Goal: Information Seeking & Learning: Learn about a topic

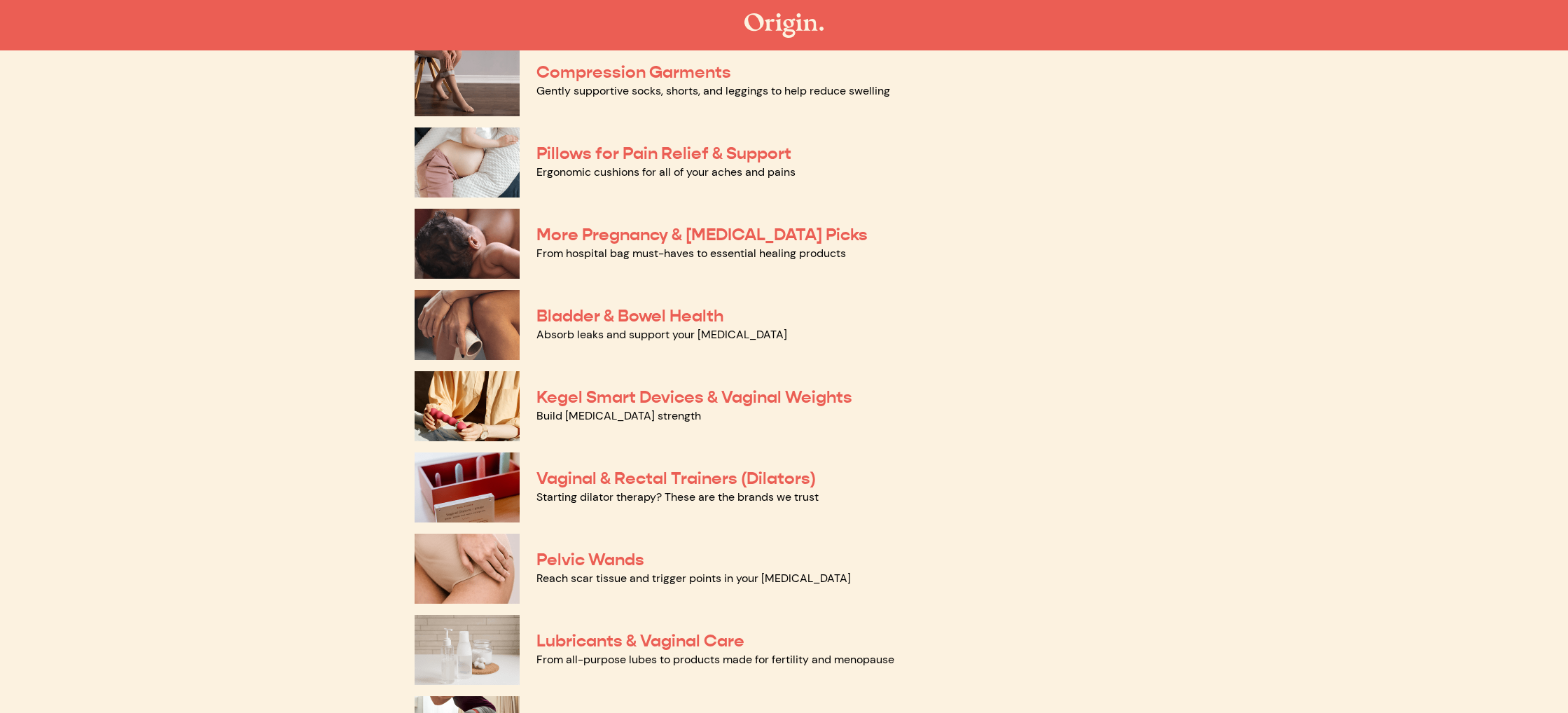
scroll to position [234, 0]
click at [665, 315] on link "Bladder & Bowel Health" at bounding box center [630, 315] width 187 height 21
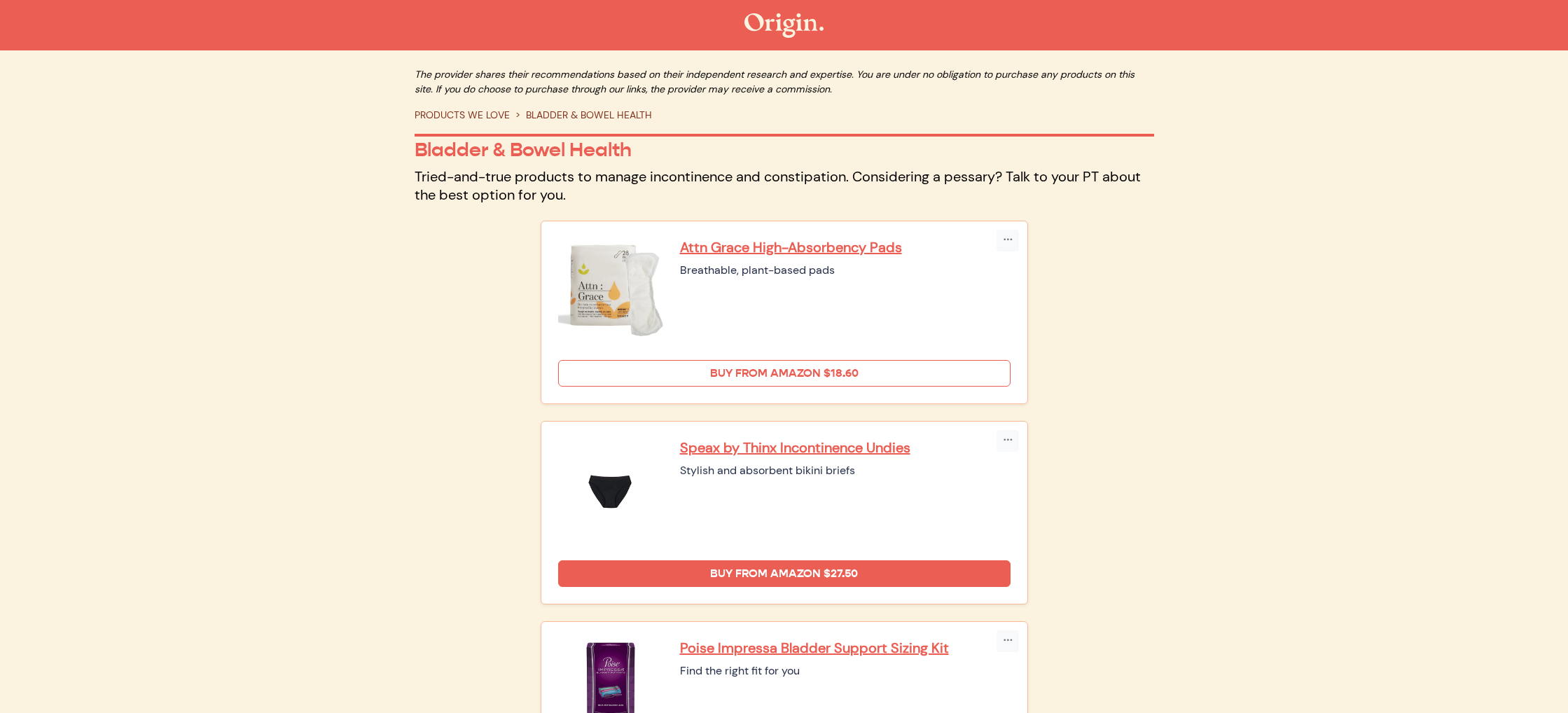
click at [873, 364] on link "Buy from Amazon $18.60" at bounding box center [785, 373] width 453 height 26
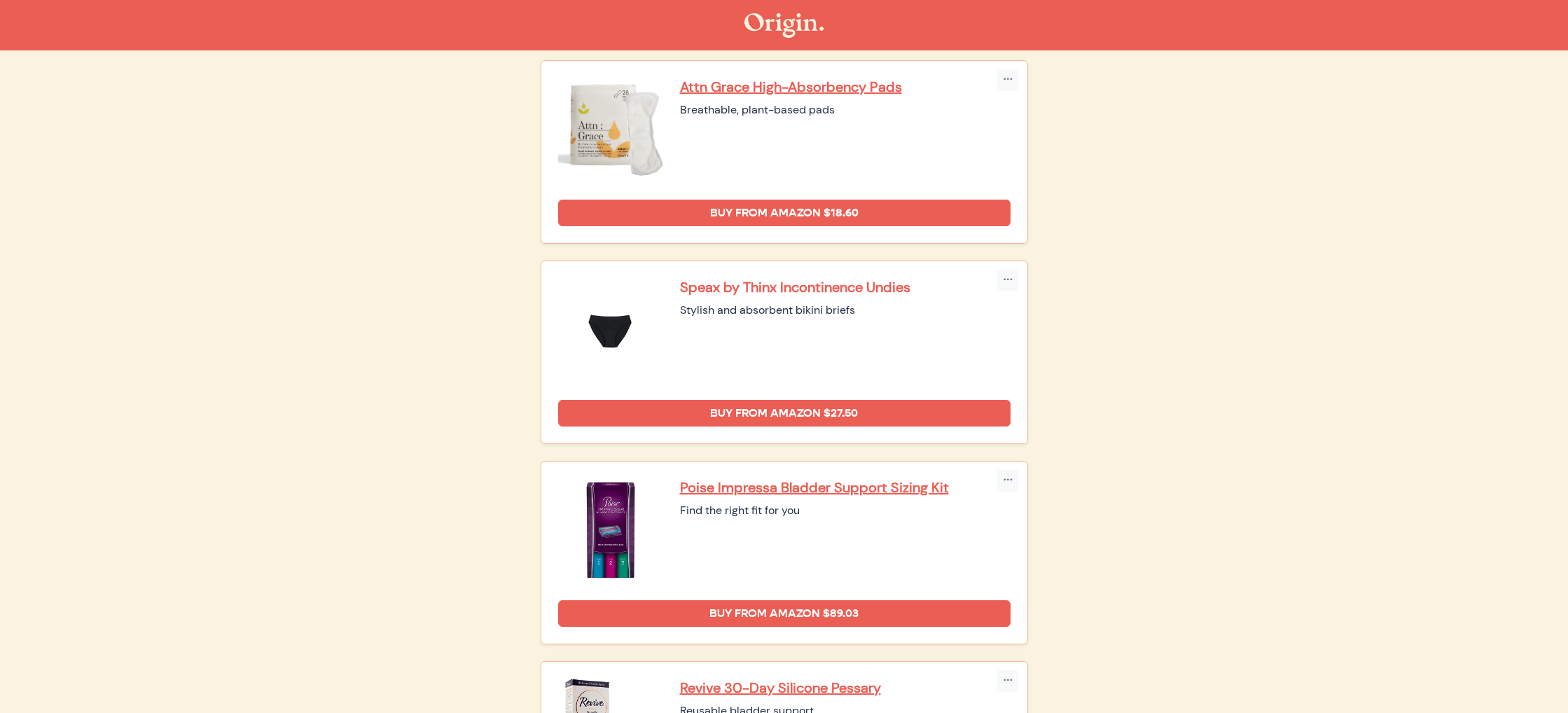
click at [809, 285] on p "Speax by Thinx Incontinence Undies" at bounding box center [845, 287] width 331 height 18
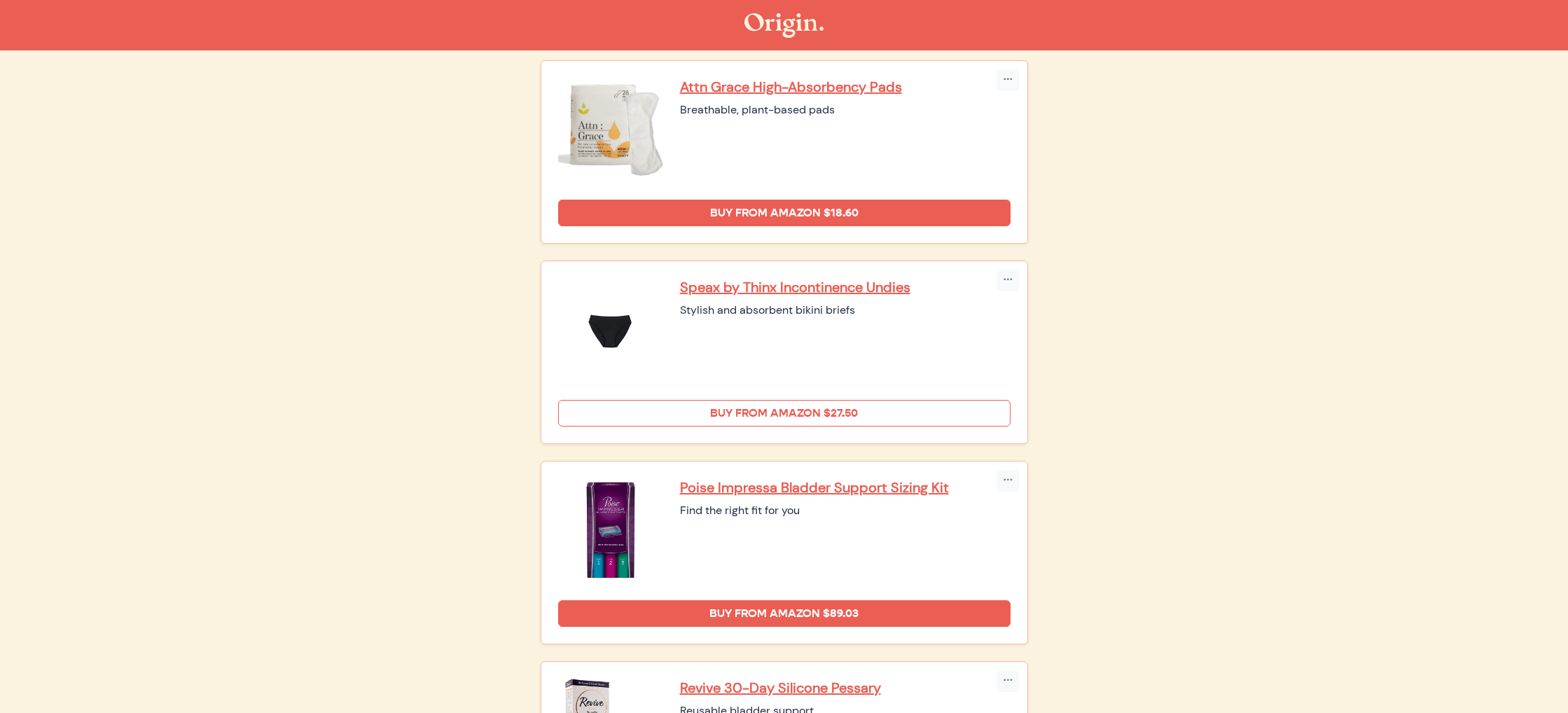
click at [706, 407] on link "Buy from Amazon $27.50" at bounding box center [785, 413] width 453 height 26
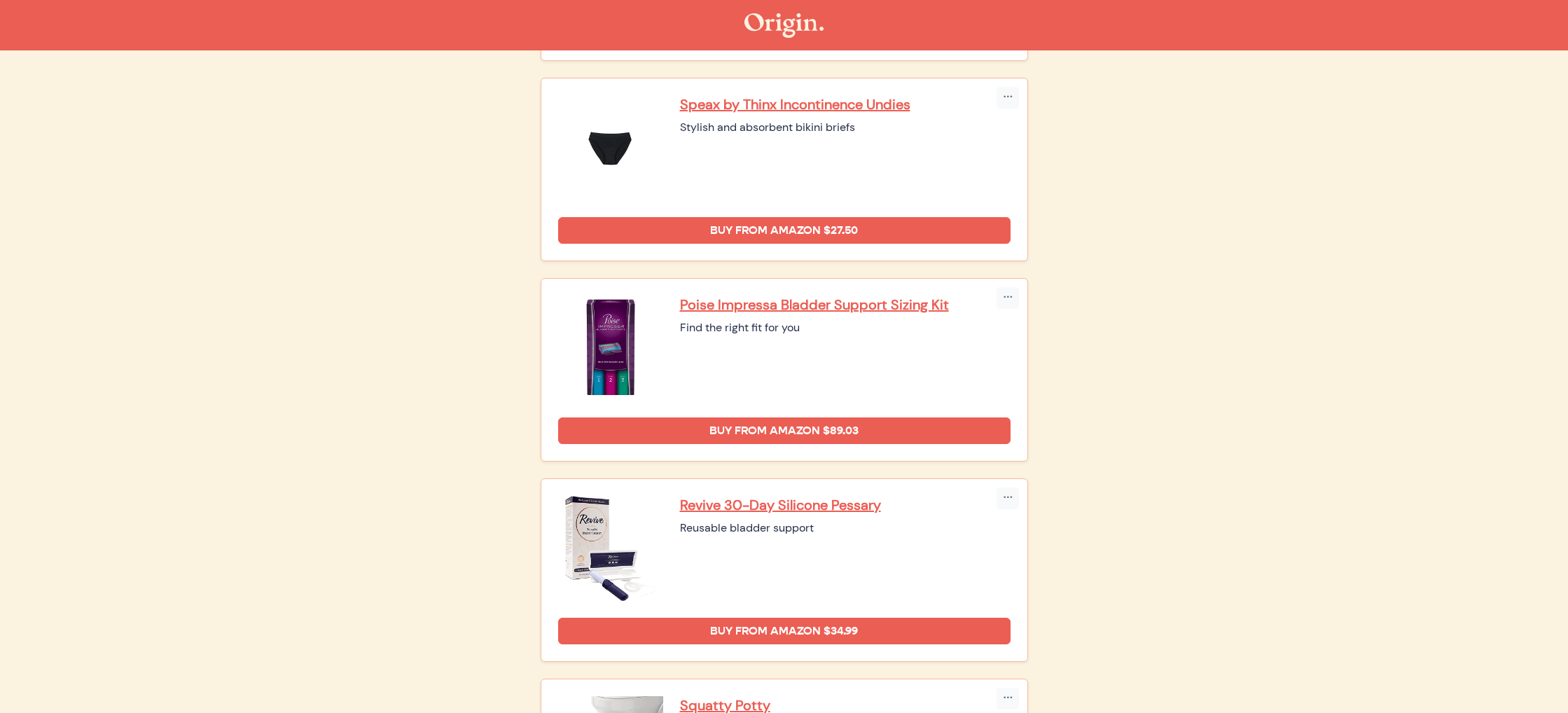
scroll to position [417, 0]
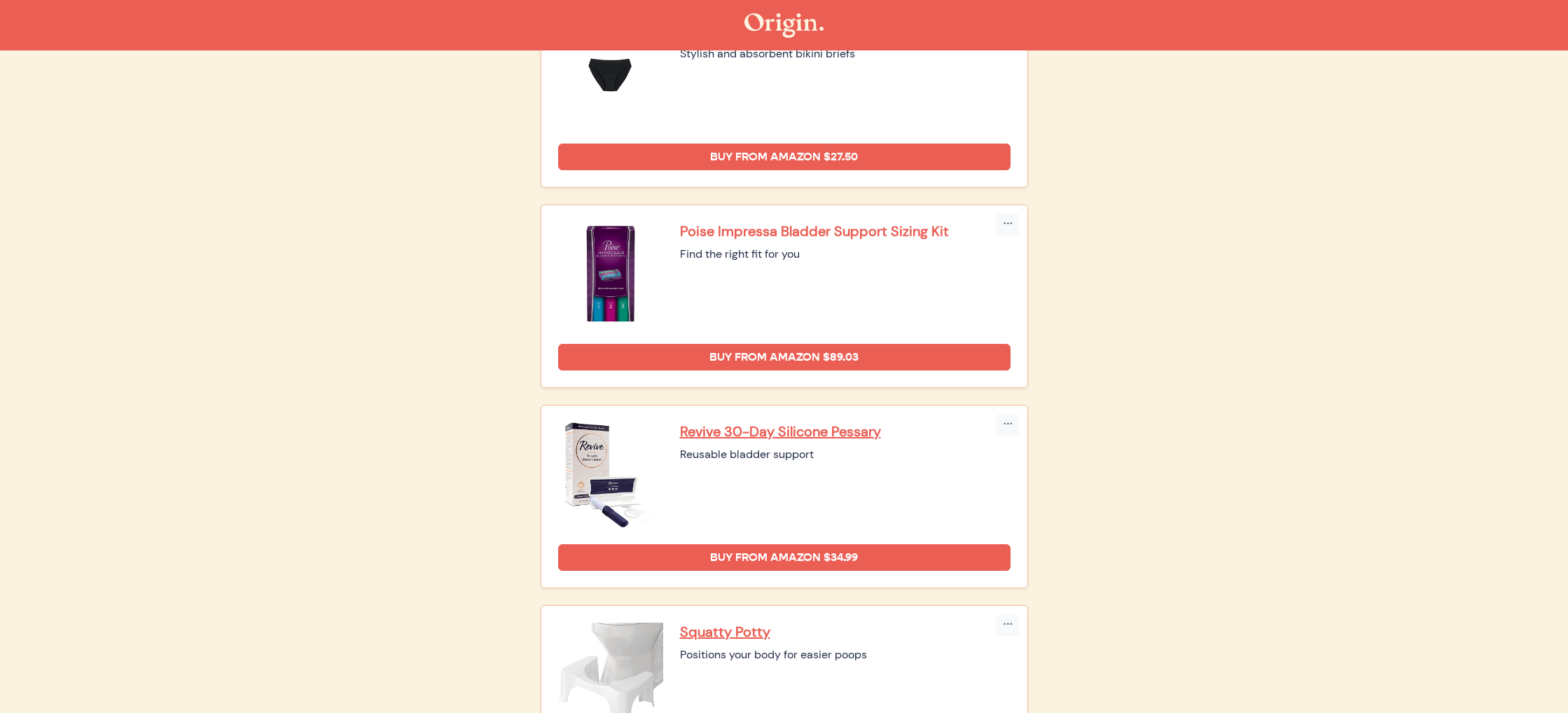
click at [884, 226] on p "Poise Impressa Bladder Support Sizing Kit" at bounding box center [845, 231] width 331 height 18
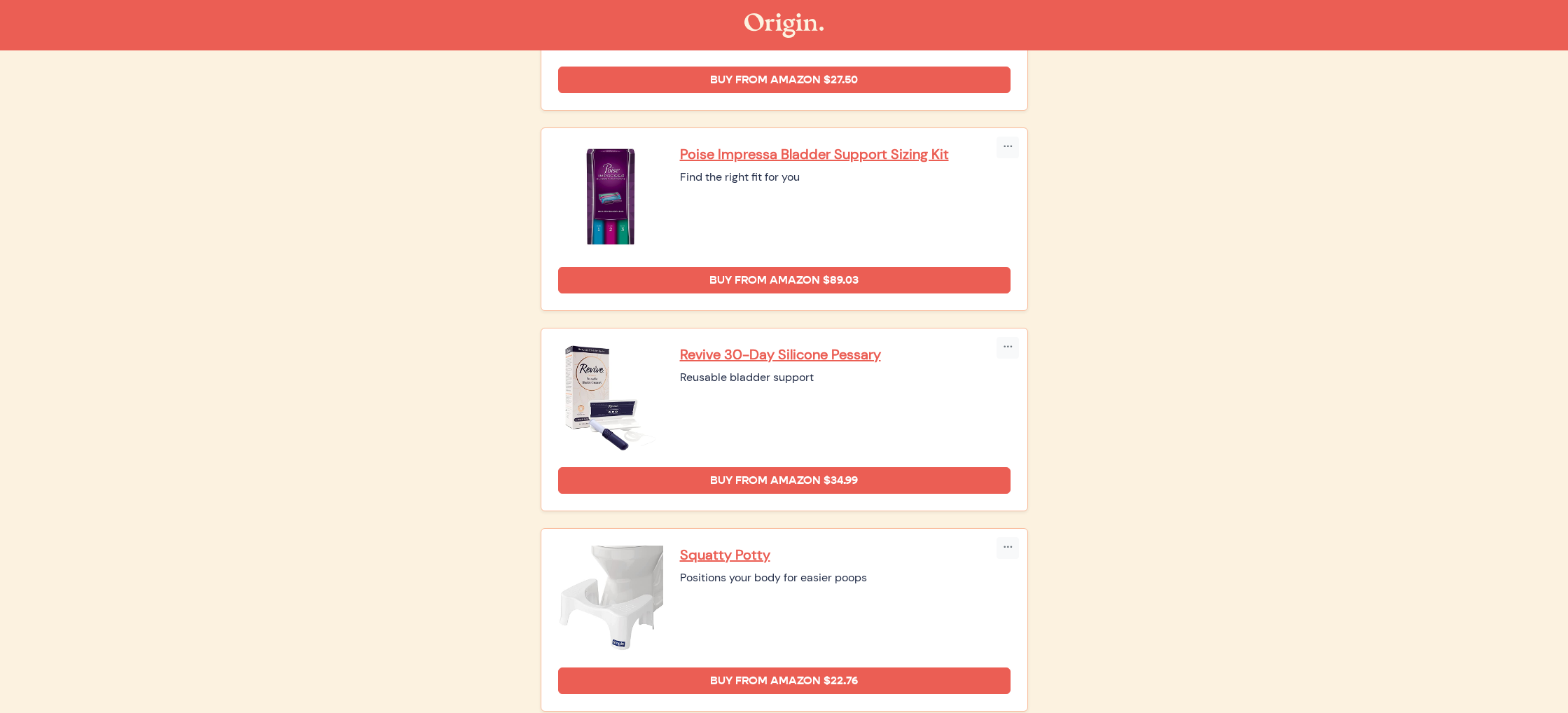
scroll to position [496, 0]
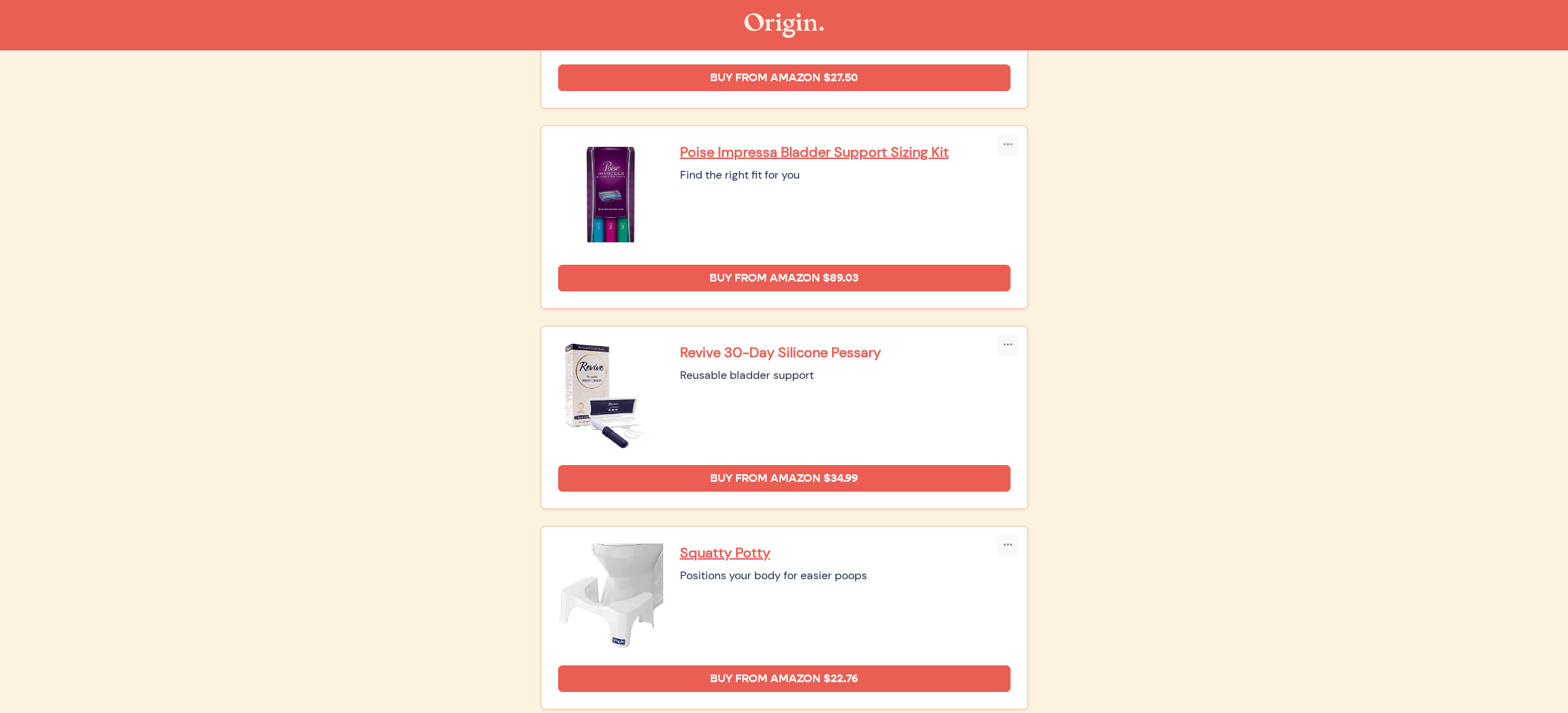
click at [820, 350] on p "Revive 30-Day Silicone Pessary" at bounding box center [845, 352] width 331 height 18
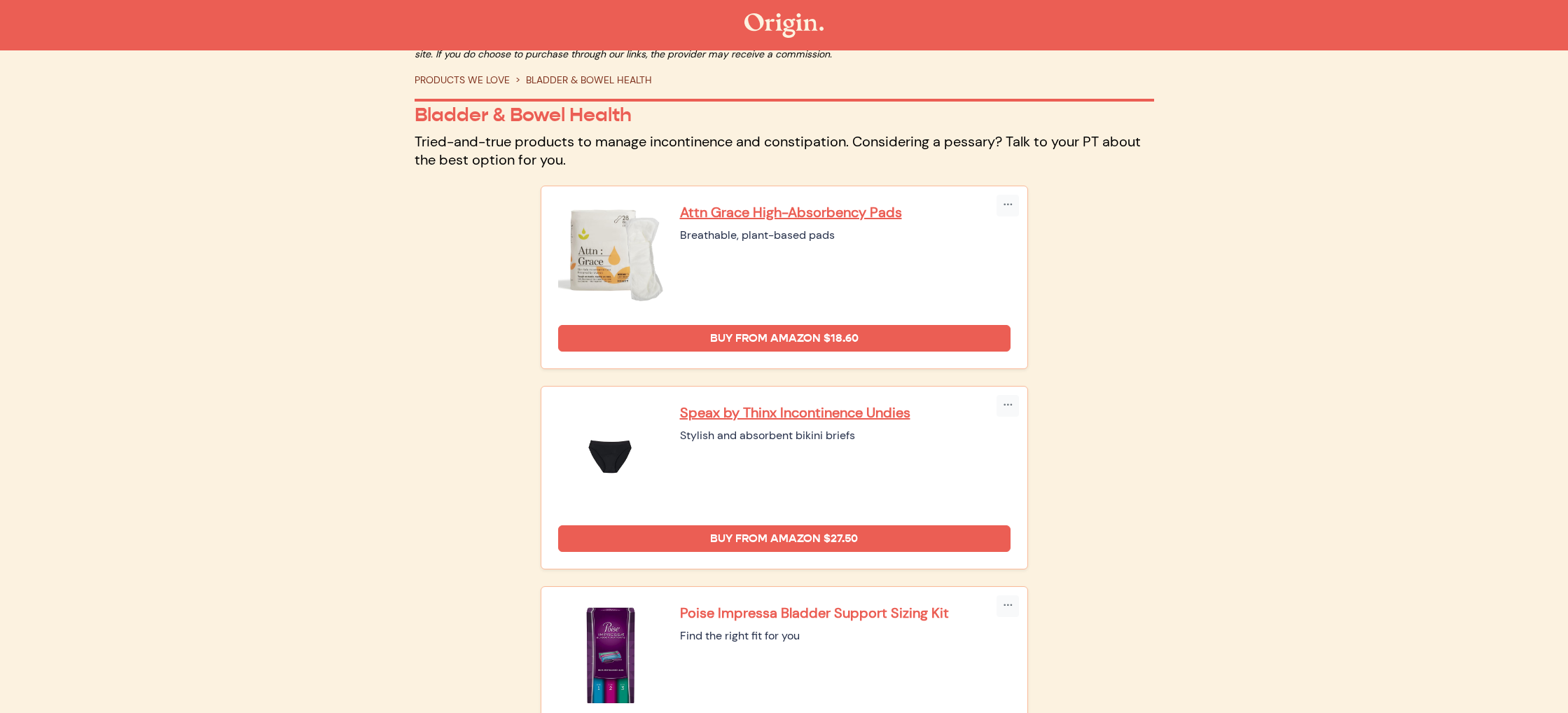
scroll to position [0, 0]
